Goal: Find specific page/section: Find specific page/section

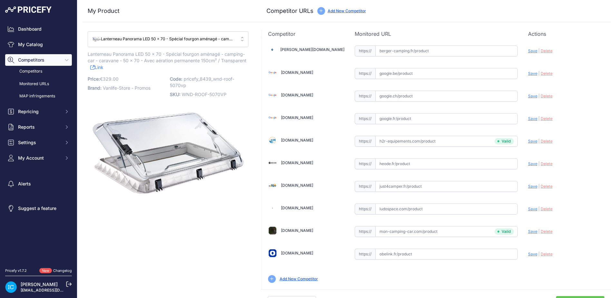
click at [53, 58] on span "Competitors" at bounding box center [39, 60] width 42 height 6
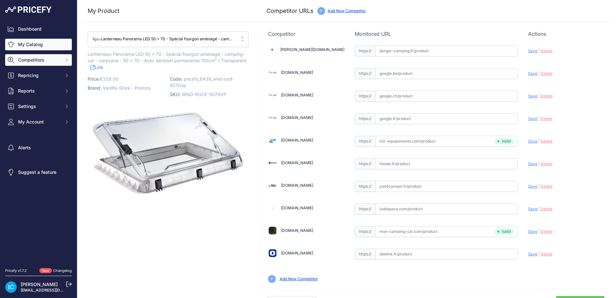
click at [50, 41] on link "My Catalog" at bounding box center [38, 45] width 67 height 12
